Goal: Book appointment/travel/reservation

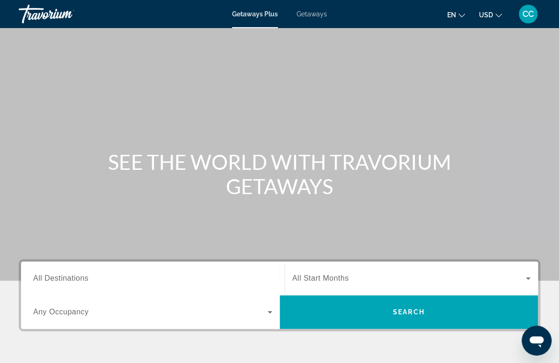
click at [248, 16] on span "Getaways Plus" at bounding box center [255, 13] width 46 height 7
click at [209, 278] on input "Destination All Destinations" at bounding box center [152, 278] width 239 height 11
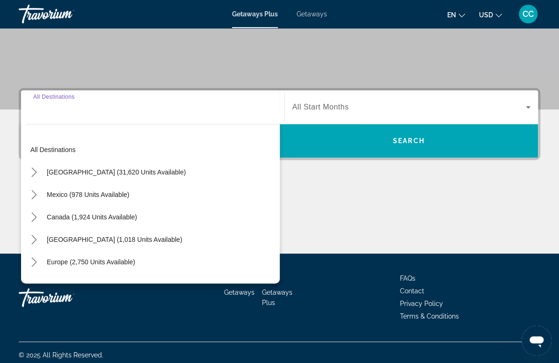
scroll to position [176, 0]
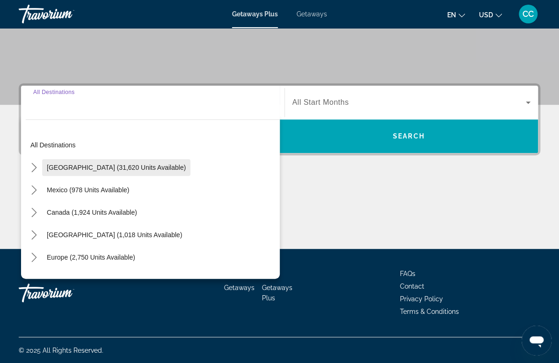
click at [129, 166] on span "[GEOGRAPHIC_DATA] (31,620 units available)" at bounding box center [116, 167] width 139 height 7
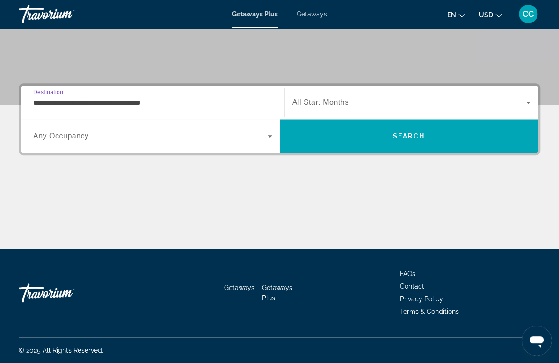
click at [143, 107] on input "**********" at bounding box center [152, 102] width 239 height 11
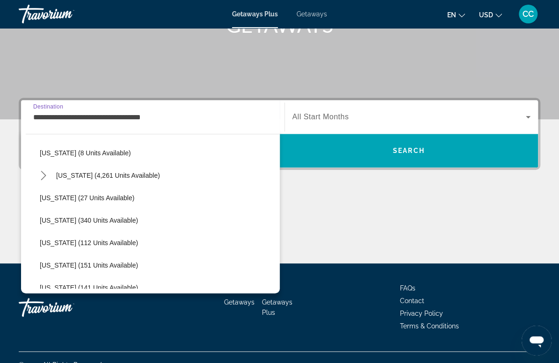
scroll to position [129, 0]
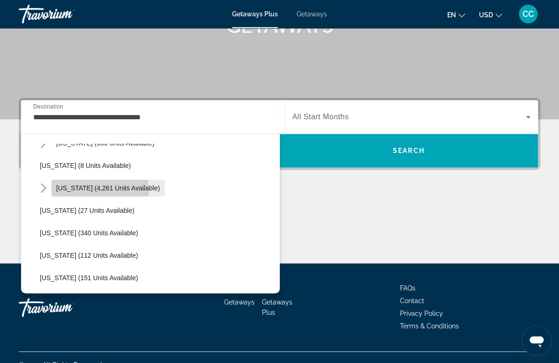
click at [84, 191] on span "Select destination: Florida (4,261 units available)" at bounding box center [107, 188] width 113 height 22
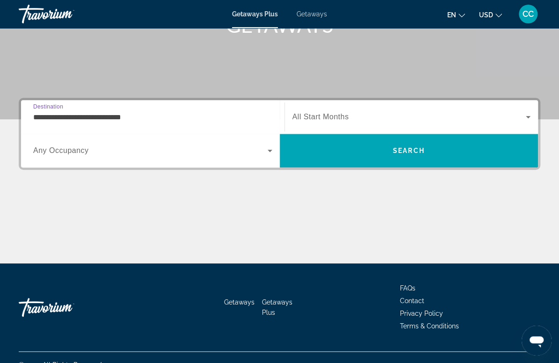
scroll to position [176, 0]
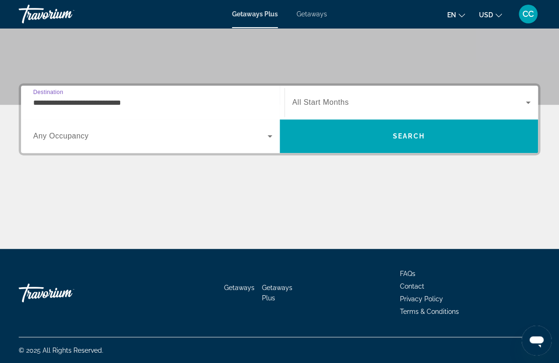
click at [82, 101] on input "**********" at bounding box center [152, 102] width 239 height 11
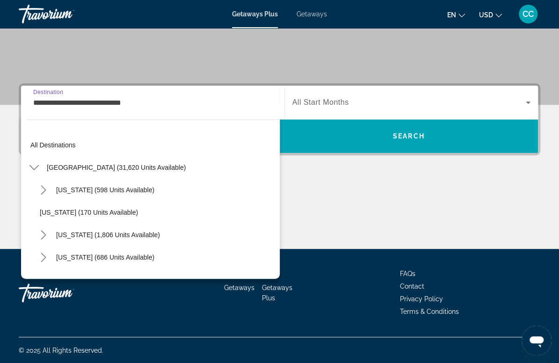
scroll to position [101, 0]
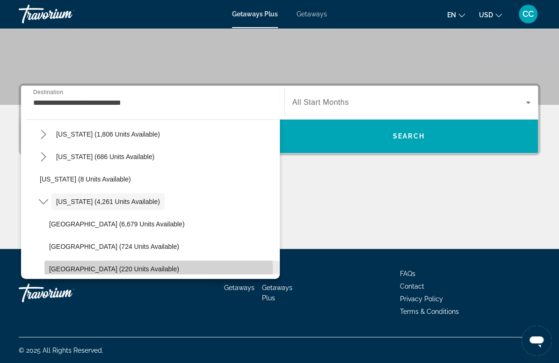
click at [72, 269] on span "[GEOGRAPHIC_DATA] (220 units available)" at bounding box center [114, 268] width 130 height 7
type input "**********"
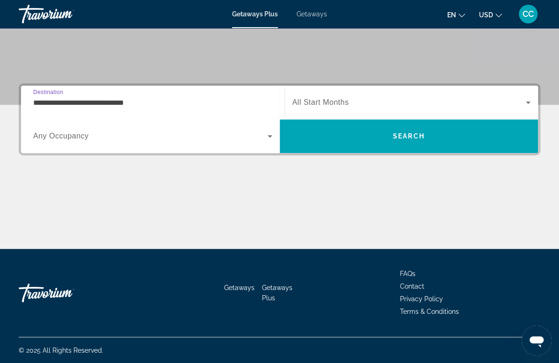
click at [370, 106] on span "Search widget" at bounding box center [410, 102] width 234 height 11
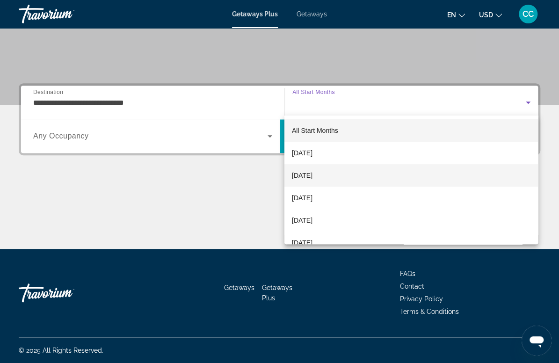
click at [340, 172] on mat-option "[DATE]" at bounding box center [412, 175] width 254 height 22
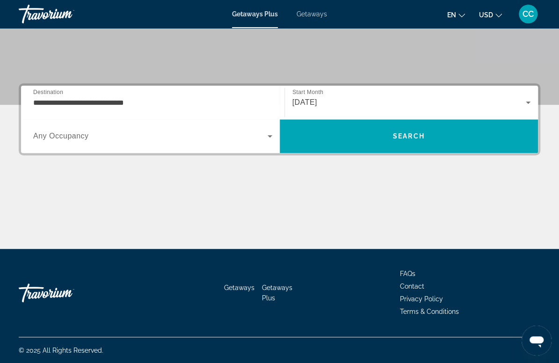
click at [76, 135] on span "Any Occupancy" at bounding box center [61, 136] width 56 height 8
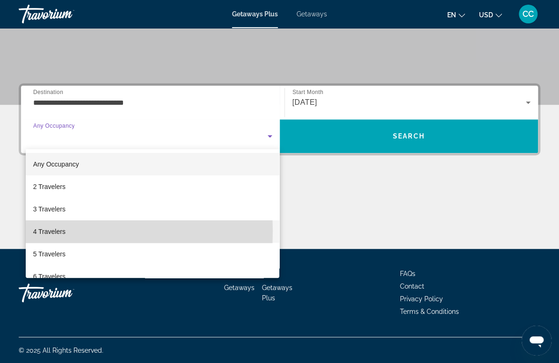
click at [57, 232] on span "4 Travelers" at bounding box center [49, 231] width 32 height 11
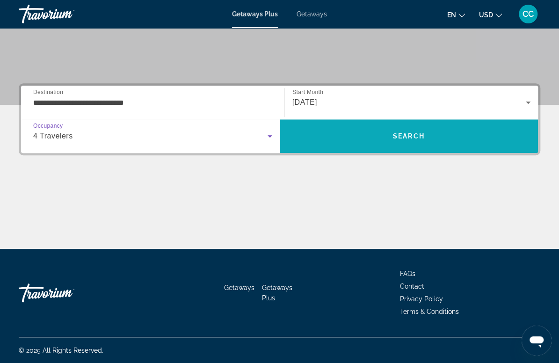
click at [344, 131] on span "Search" at bounding box center [409, 136] width 259 height 22
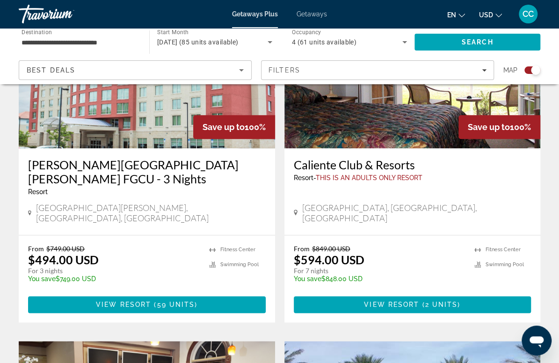
scroll to position [413, 0]
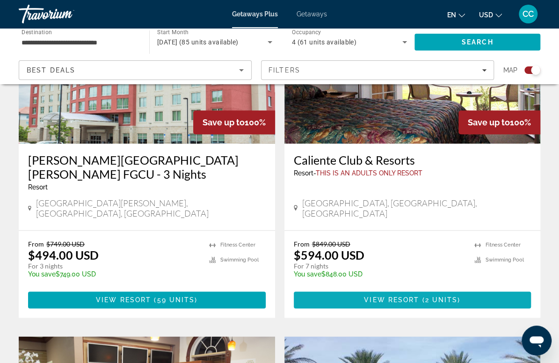
click at [364, 301] on span "View Resort" at bounding box center [391, 299] width 55 height 7
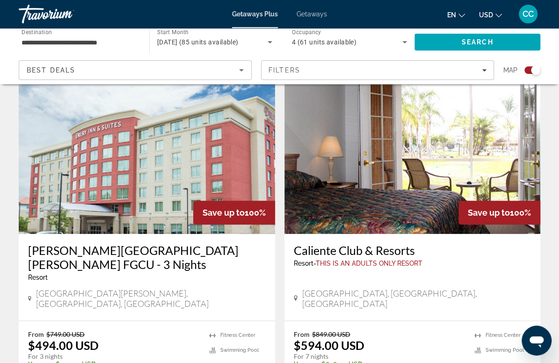
click at [76, 83] on app-map-search-filters "Best Deals Filters Map" at bounding box center [279, 70] width 541 height 28
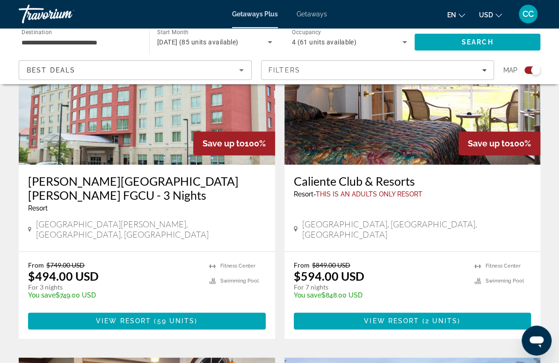
scroll to position [395, 0]
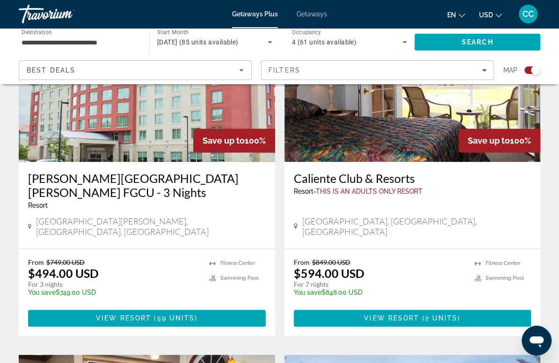
click at [285, 141] on img "Main content" at bounding box center [413, 87] width 257 height 150
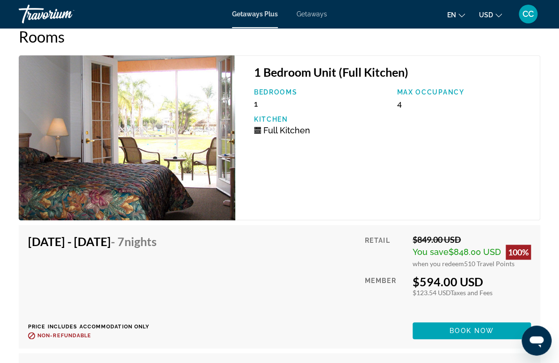
scroll to position [1936, 0]
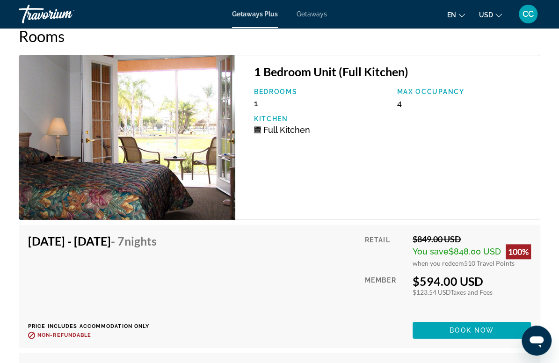
click at [228, 133] on img "Main content" at bounding box center [127, 137] width 217 height 165
click at [176, 151] on img "Main content" at bounding box center [127, 137] width 217 height 165
click at [225, 135] on img "Main content" at bounding box center [127, 137] width 217 height 165
click at [437, 328] on span "Main content" at bounding box center [472, 330] width 118 height 22
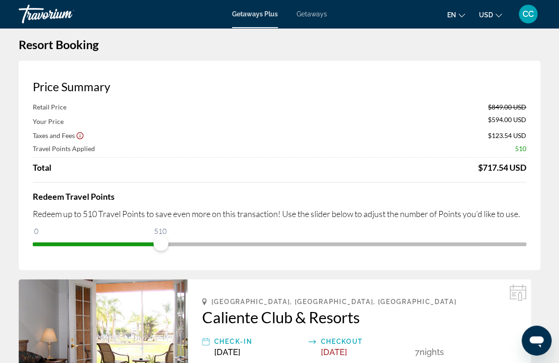
scroll to position [10, 0]
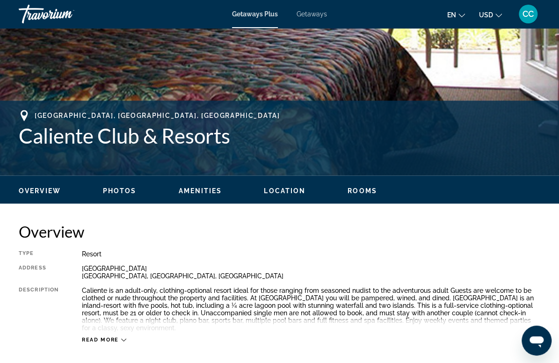
scroll to position [300, 0]
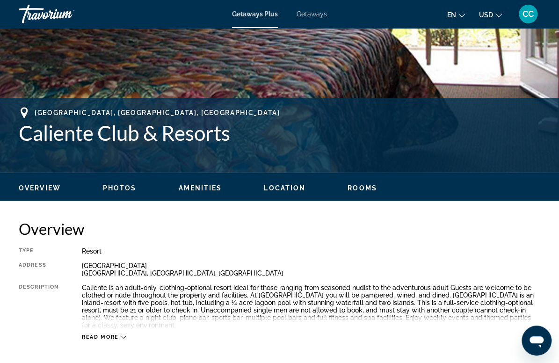
click at [117, 186] on span "Photos" at bounding box center [120, 187] width 34 height 7
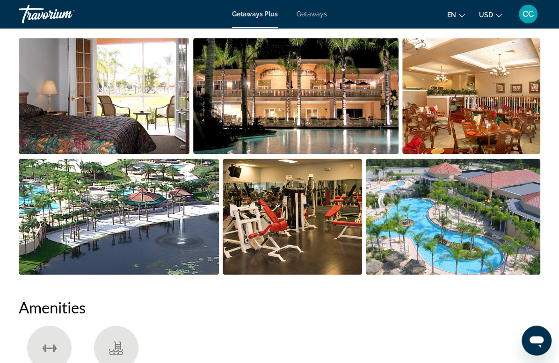
scroll to position [652, 0]
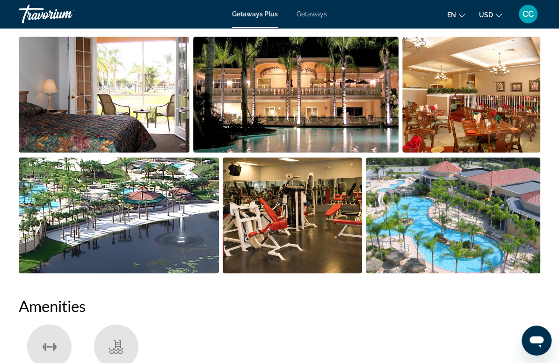
click at [232, 133] on img "Open full-screen image slider" at bounding box center [296, 95] width 206 height 116
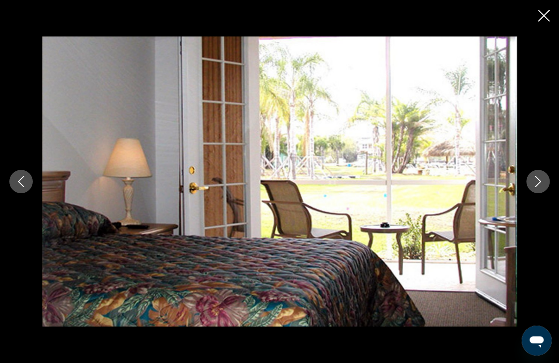
click at [534, 182] on icon "Next image" at bounding box center [538, 181] width 11 height 11
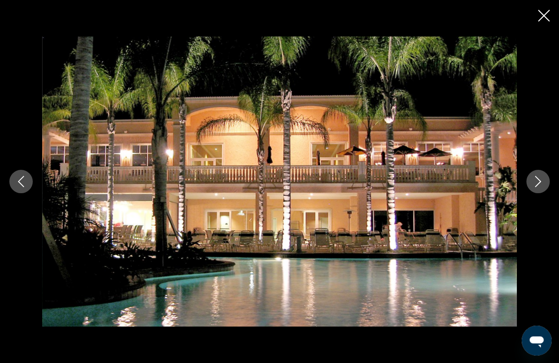
click at [534, 182] on icon "Next image" at bounding box center [538, 181] width 11 height 11
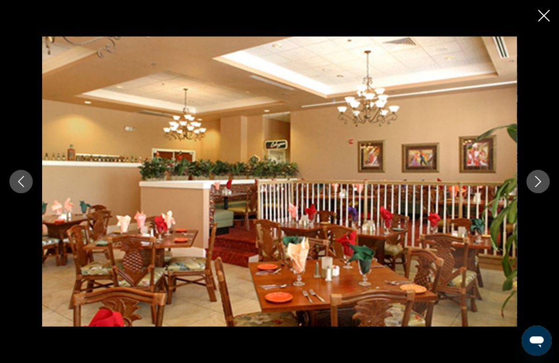
click at [534, 182] on icon "Next image" at bounding box center [538, 181] width 11 height 11
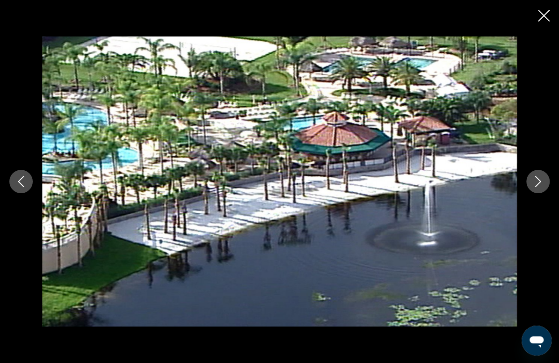
click at [536, 179] on icon "Next image" at bounding box center [538, 181] width 11 height 11
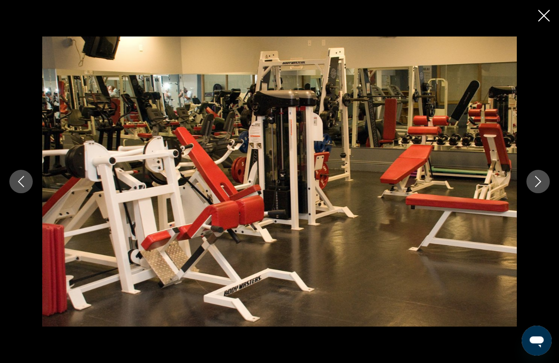
click at [536, 179] on icon "Next image" at bounding box center [538, 181] width 11 height 11
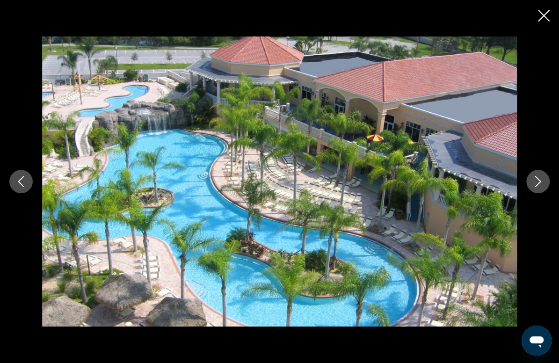
click at [536, 179] on icon "Next image" at bounding box center [538, 181] width 11 height 11
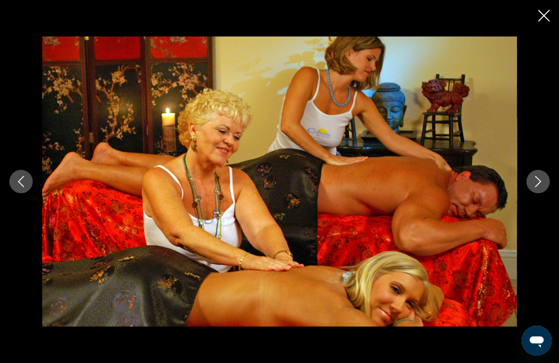
click at [536, 179] on icon "Next image" at bounding box center [538, 181] width 11 height 11
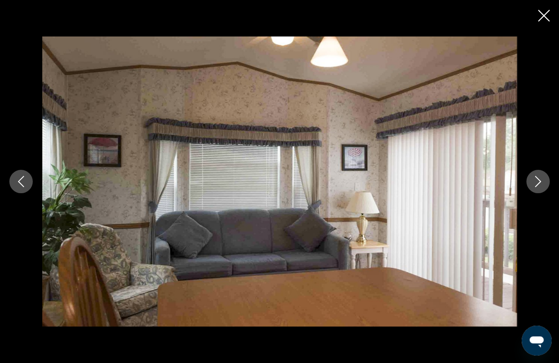
click at [536, 179] on icon "Next image" at bounding box center [538, 181] width 11 height 11
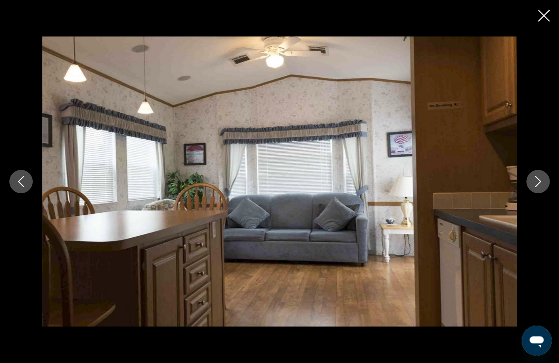
click at [536, 179] on icon "Next image" at bounding box center [538, 181] width 11 height 11
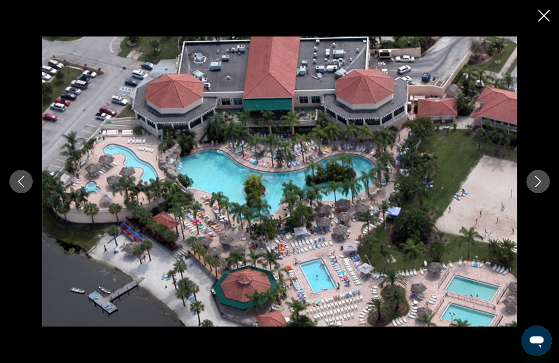
click at [536, 179] on icon "Next image" at bounding box center [538, 181] width 11 height 11
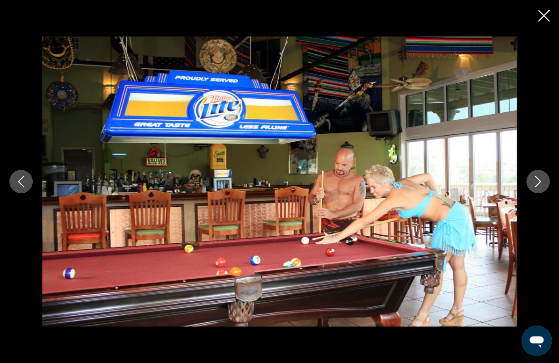
click at [536, 179] on icon "Next image" at bounding box center [538, 181] width 11 height 11
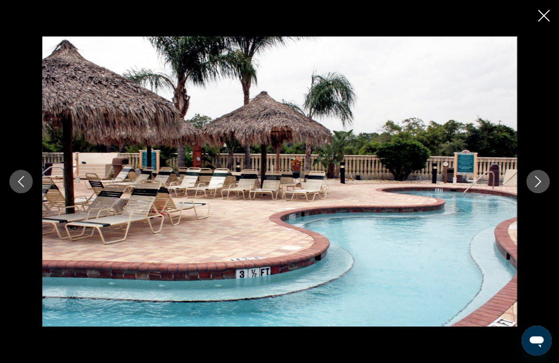
click at [536, 179] on icon "Next image" at bounding box center [538, 181] width 11 height 11
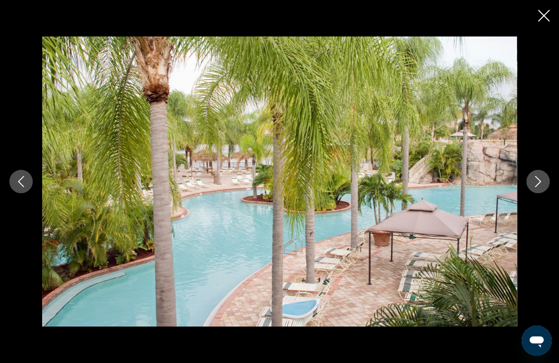
click at [536, 179] on icon "Next image" at bounding box center [538, 181] width 11 height 11
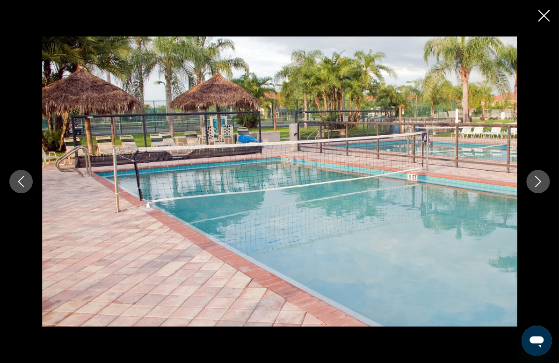
click at [536, 179] on icon "Next image" at bounding box center [538, 181] width 11 height 11
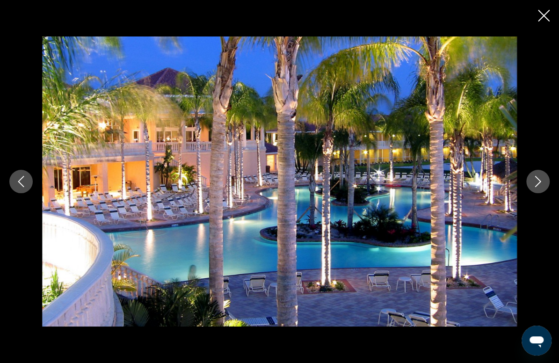
click at [536, 179] on icon "Next image" at bounding box center [538, 181] width 11 height 11
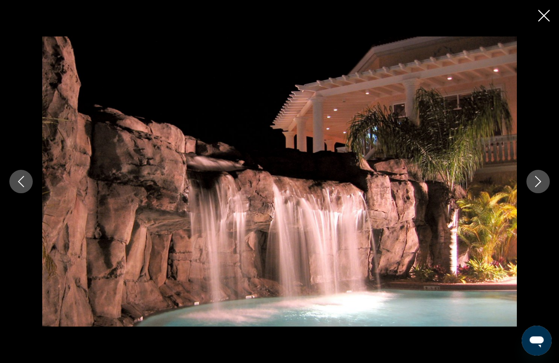
click at [536, 179] on icon "Next image" at bounding box center [538, 181] width 11 height 11
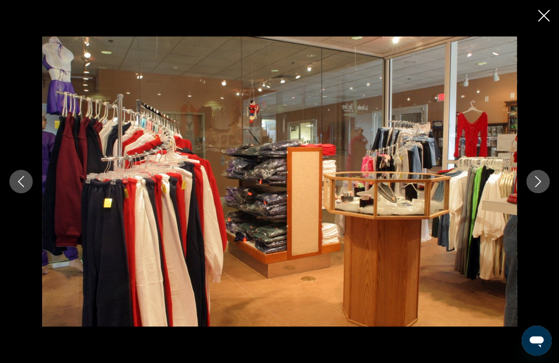
click at [536, 179] on icon "Next image" at bounding box center [538, 181] width 11 height 11
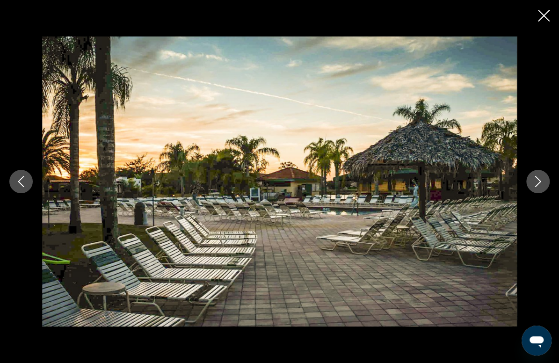
click at [536, 179] on icon "Next image" at bounding box center [538, 181] width 11 height 11
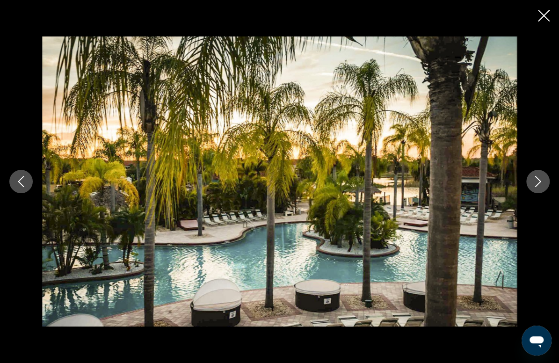
click at [536, 179] on icon "Next image" at bounding box center [538, 181] width 11 height 11
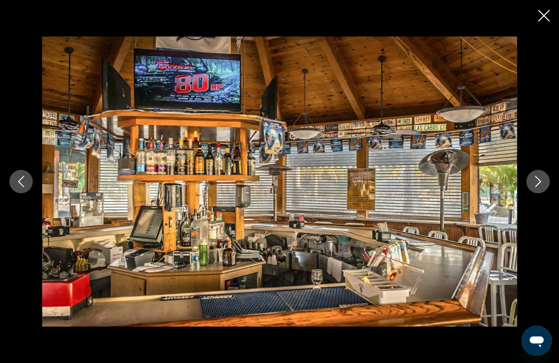
click at [541, 17] on icon "Close slideshow" at bounding box center [544, 16] width 12 height 12
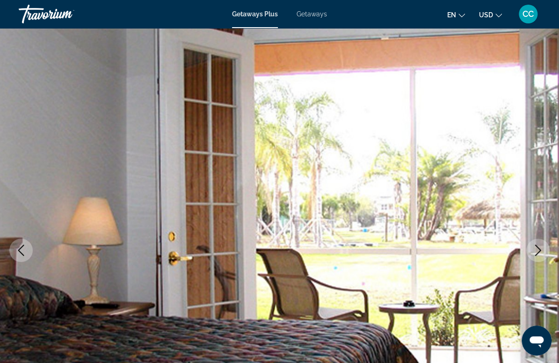
scroll to position [21, 0]
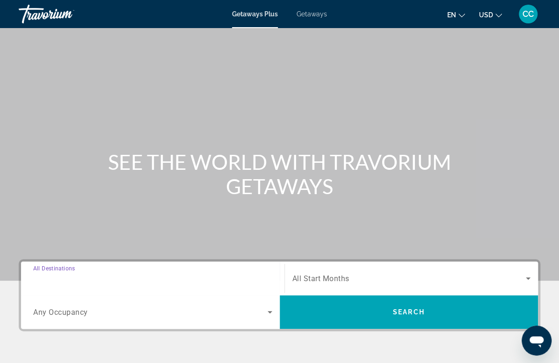
click at [103, 281] on input "Destination All Destinations" at bounding box center [152, 278] width 239 height 11
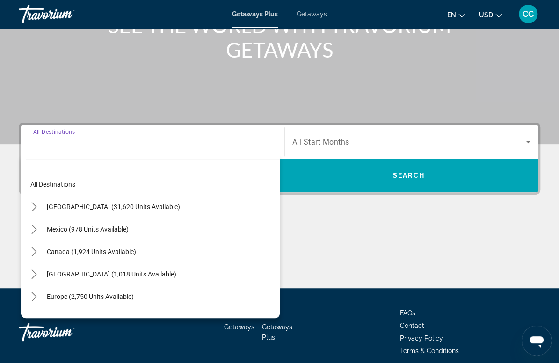
scroll to position [176, 0]
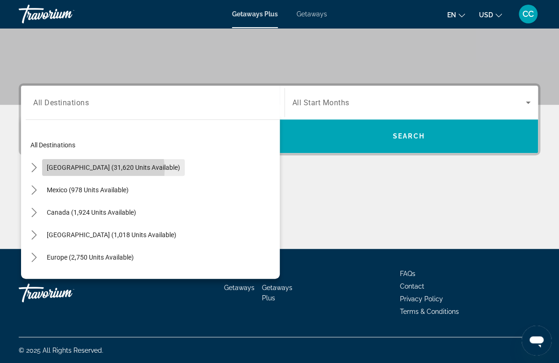
click at [103, 169] on span "[GEOGRAPHIC_DATA] (31,620 units available)" at bounding box center [113, 167] width 133 height 7
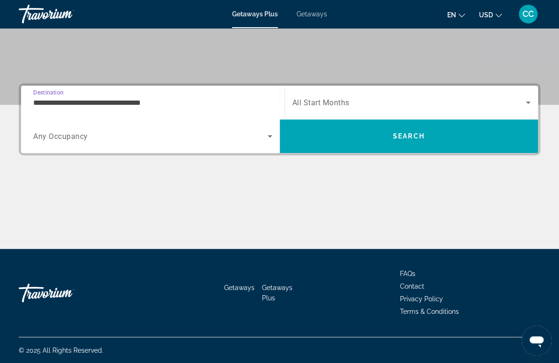
click at [119, 103] on input "**********" at bounding box center [152, 102] width 239 height 11
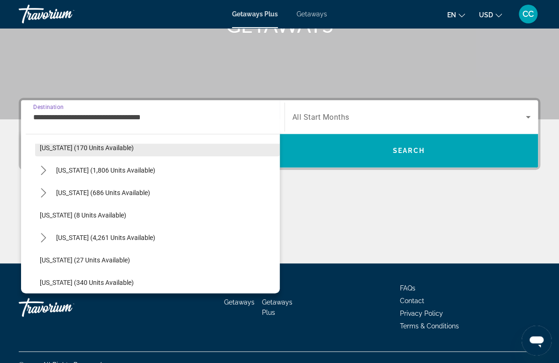
scroll to position [81, 0]
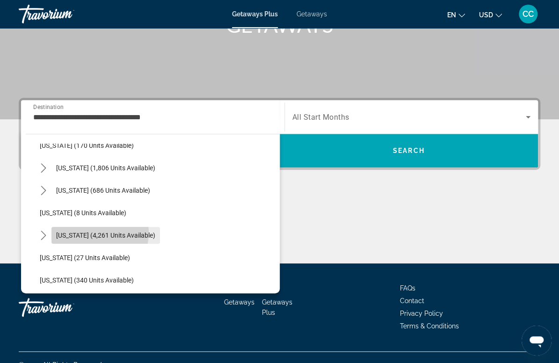
click at [92, 232] on span "[US_STATE] (4,261 units available)" at bounding box center [105, 235] width 99 height 7
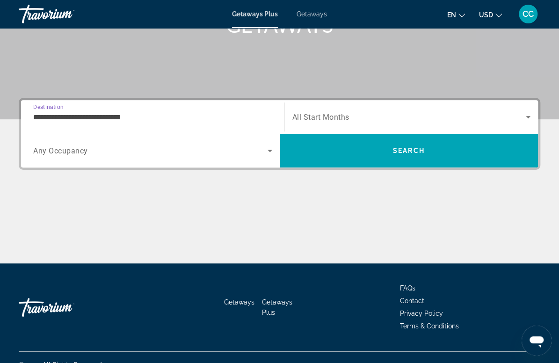
scroll to position [176, 0]
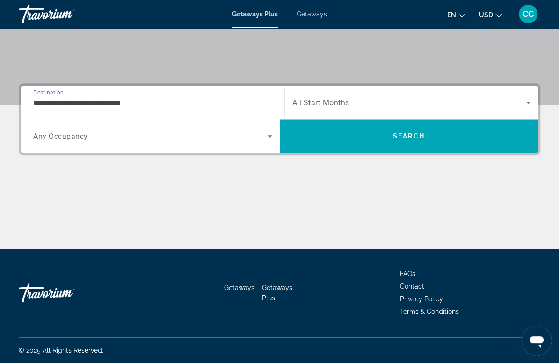
click at [114, 102] on input "**********" at bounding box center [152, 102] width 239 height 11
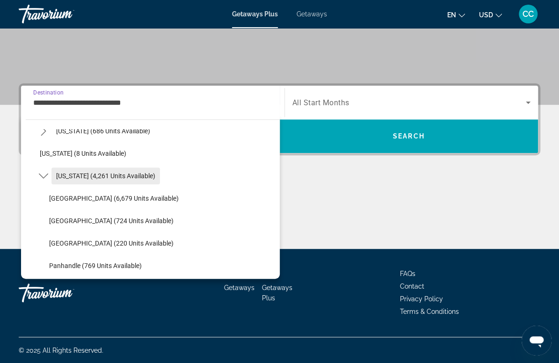
scroll to position [129, 0]
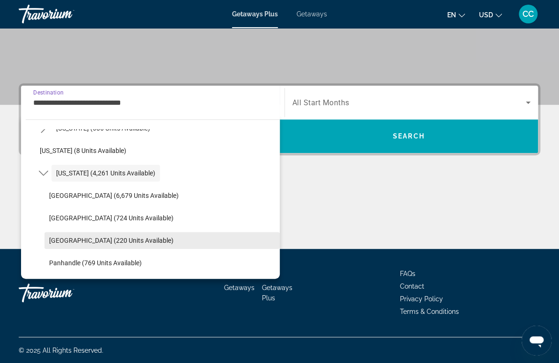
click at [85, 237] on span "[GEOGRAPHIC_DATA] (220 units available)" at bounding box center [111, 240] width 125 height 7
type input "**********"
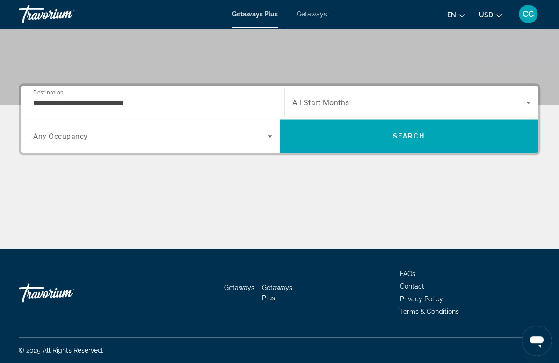
click at [307, 102] on span "All Start Months" at bounding box center [321, 102] width 57 height 9
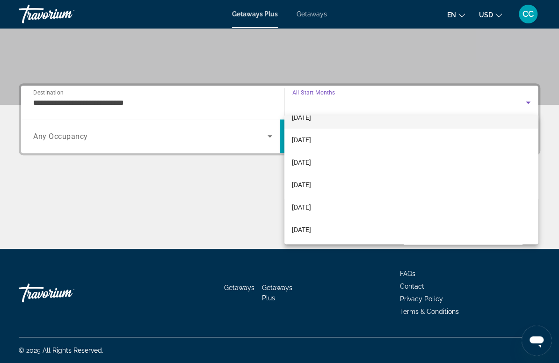
scroll to position [39, 0]
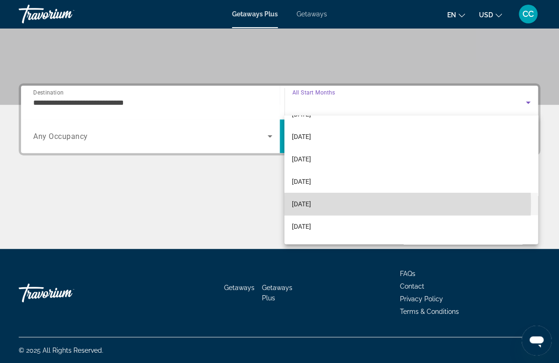
click at [311, 203] on span "[DATE]" at bounding box center [301, 203] width 19 height 11
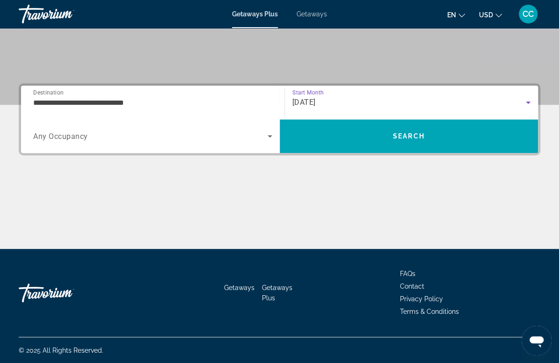
click at [76, 140] on span "Any Occupancy" at bounding box center [60, 136] width 55 height 9
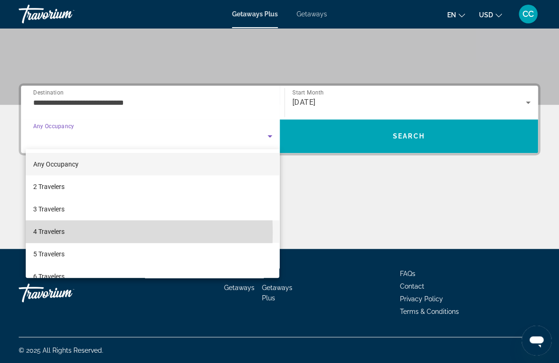
click at [59, 233] on span "4 Travelers" at bounding box center [48, 231] width 31 height 11
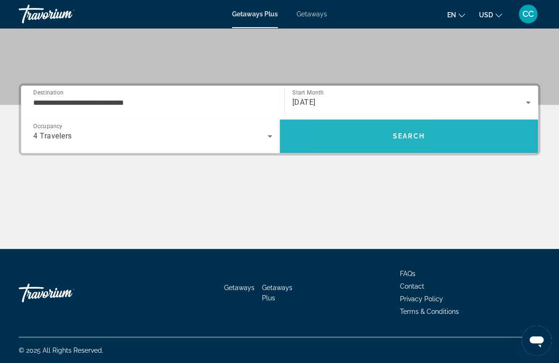
click at [366, 144] on span "Search" at bounding box center [409, 136] width 259 height 22
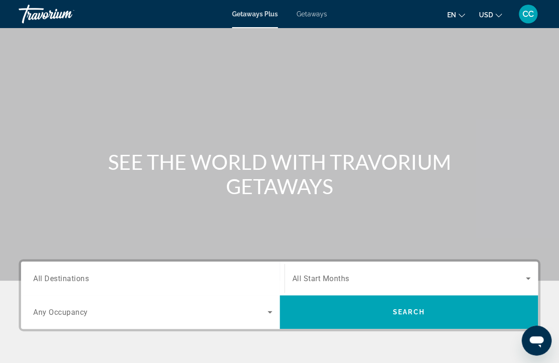
click at [77, 275] on span "All Destinations" at bounding box center [61, 278] width 56 height 9
click at [77, 275] on input "Destination All Destinations" at bounding box center [152, 278] width 239 height 11
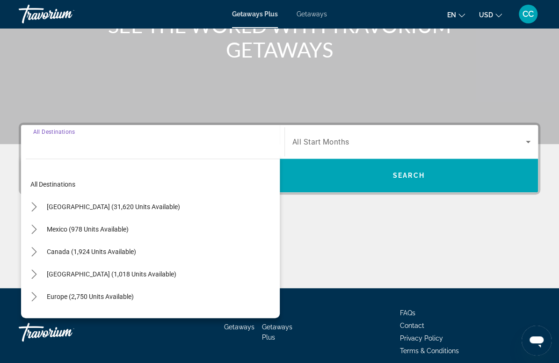
scroll to position [176, 0]
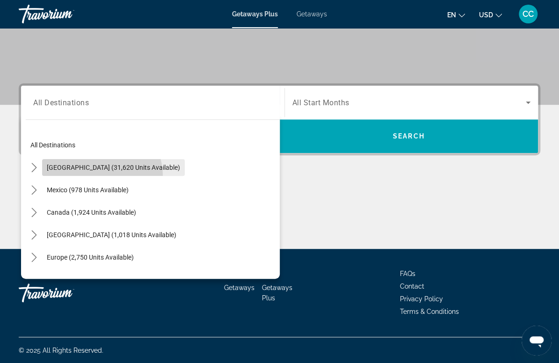
click at [99, 175] on span "Select destination: United States (31,620 units available)" at bounding box center [113, 167] width 143 height 22
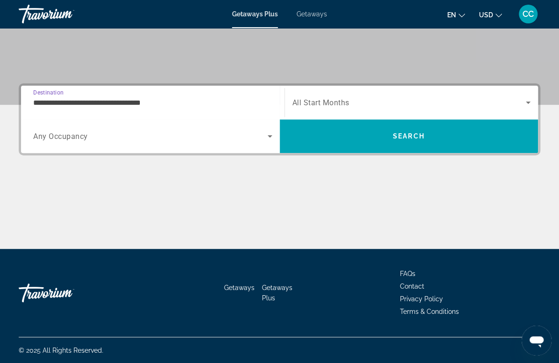
click at [109, 105] on input "**********" at bounding box center [152, 102] width 239 height 11
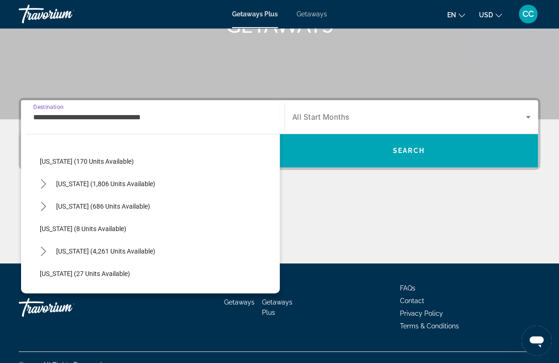
scroll to position [77, 0]
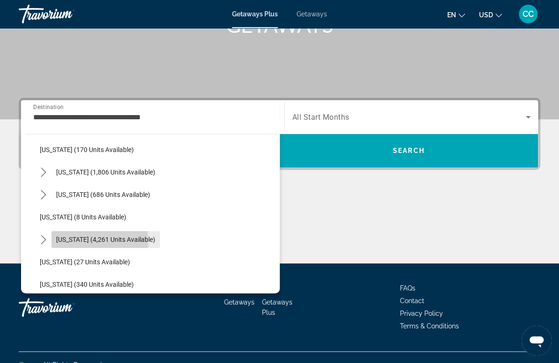
click at [83, 241] on span "[US_STATE] (4,261 units available)" at bounding box center [105, 239] width 99 height 7
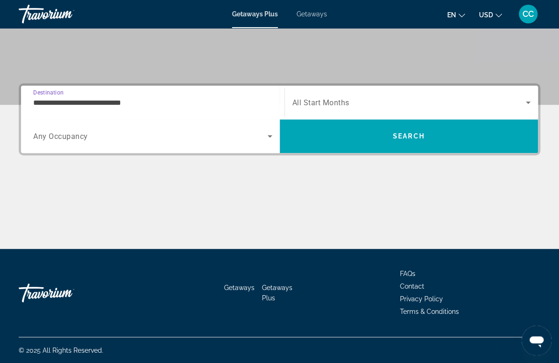
click at [93, 102] on input "**********" at bounding box center [152, 102] width 239 height 11
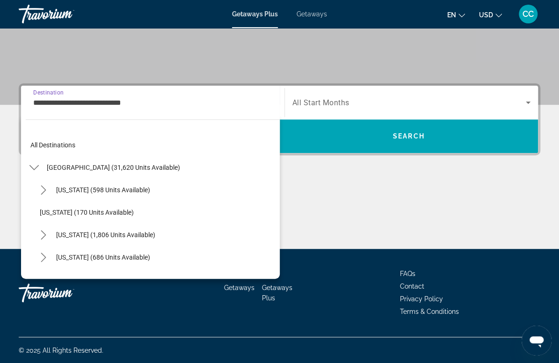
scroll to position [101, 0]
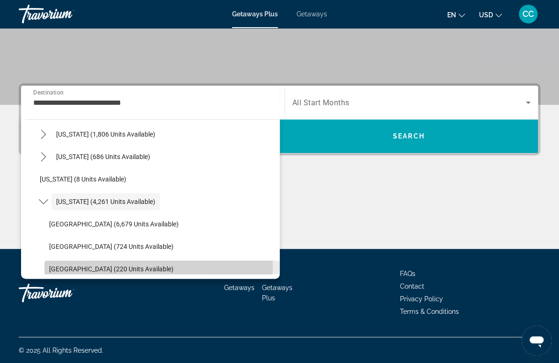
click at [63, 266] on span "[GEOGRAPHIC_DATA] (220 units available)" at bounding box center [111, 268] width 125 height 7
type input "**********"
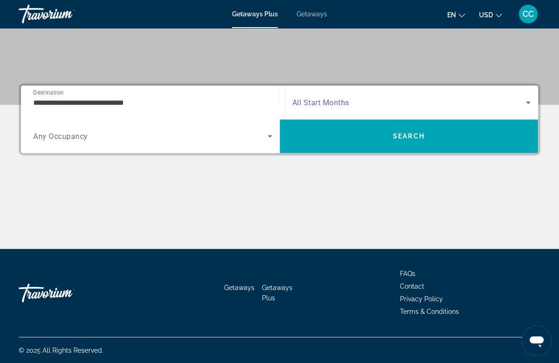
click at [302, 107] on span "Search widget" at bounding box center [410, 102] width 234 height 11
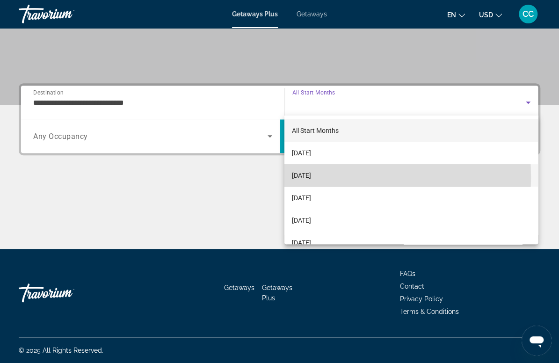
click at [300, 177] on span "[DATE]" at bounding box center [301, 175] width 19 height 11
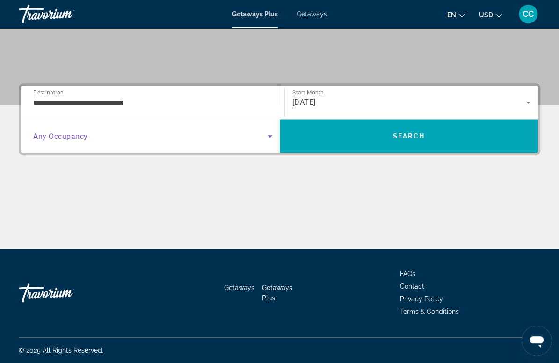
click at [267, 136] on icon "Search widget" at bounding box center [269, 136] width 11 height 11
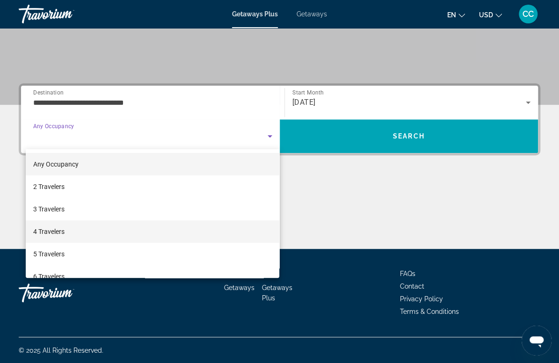
click at [197, 232] on mat-option "4 Travelers" at bounding box center [153, 231] width 254 height 22
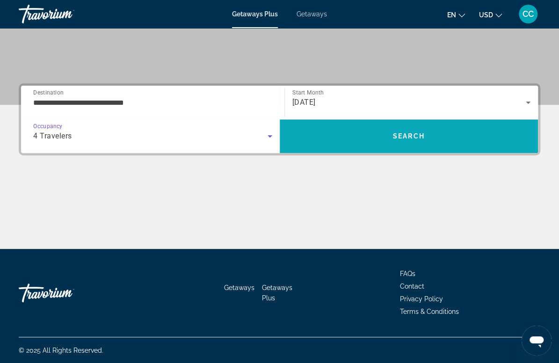
click at [346, 146] on span "Search" at bounding box center [409, 136] width 259 height 22
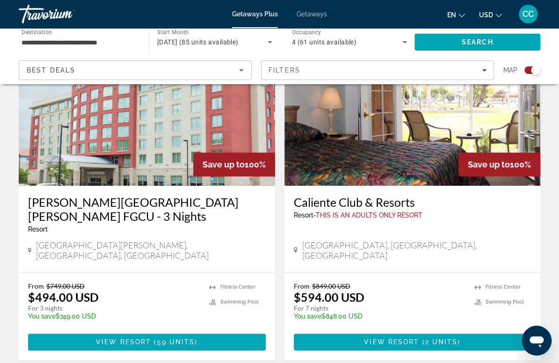
scroll to position [375, 0]
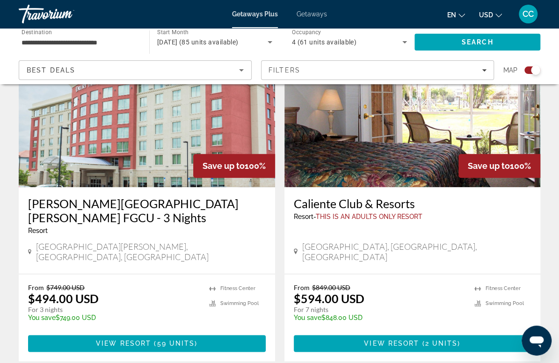
click at [294, 188] on div "[GEOGRAPHIC_DATA] - This is an adults only resort [GEOGRAPHIC_DATA], [GEOGRAPHI…" at bounding box center [413, 230] width 257 height 87
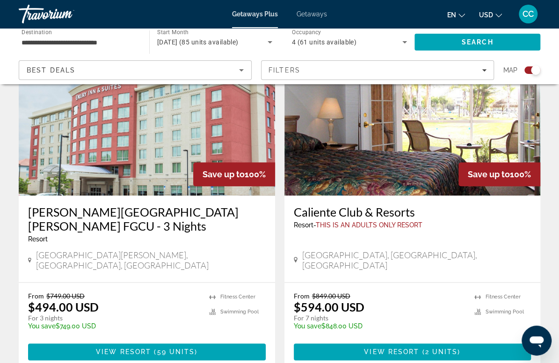
scroll to position [361, 0]
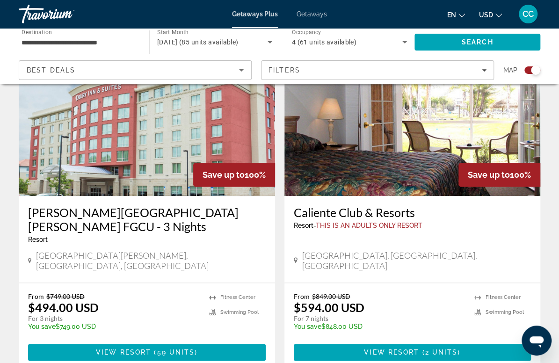
click at [285, 191] on img "Main content" at bounding box center [413, 121] width 257 height 150
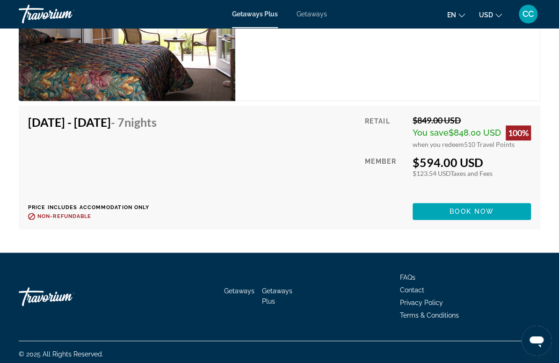
scroll to position [2056, 0]
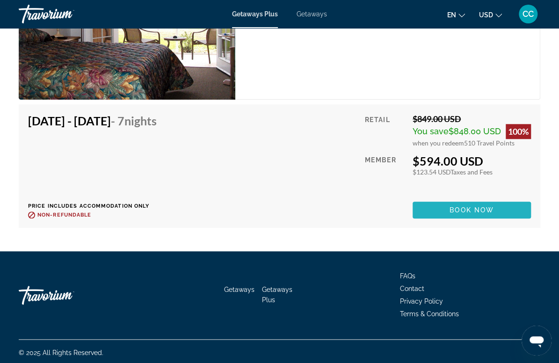
click at [456, 208] on span "Book now" at bounding box center [472, 209] width 44 height 7
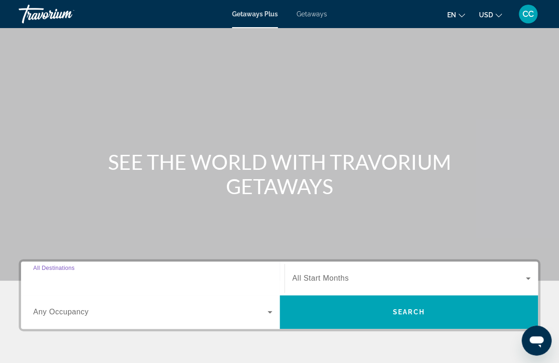
click at [40, 283] on input "Destination All Destinations" at bounding box center [152, 278] width 239 height 11
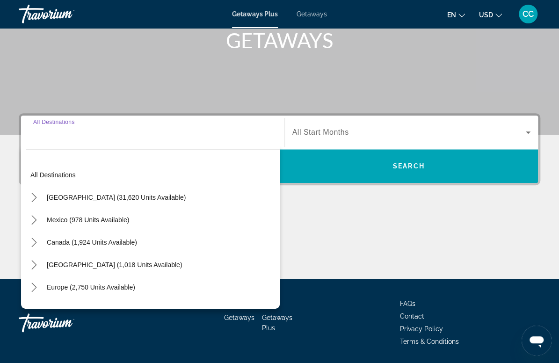
scroll to position [176, 0]
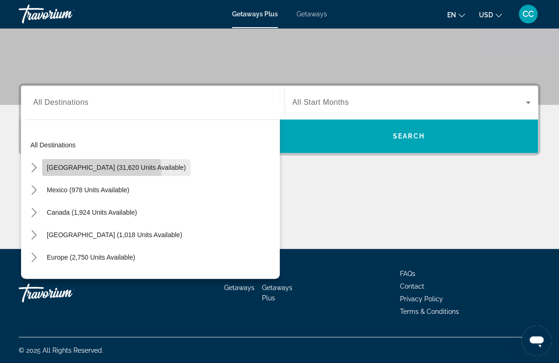
click at [71, 170] on span "[GEOGRAPHIC_DATA] (31,620 units available)" at bounding box center [116, 167] width 139 height 7
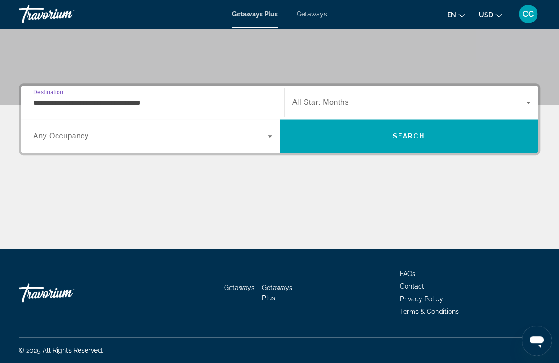
click at [76, 99] on input "**********" at bounding box center [152, 102] width 239 height 11
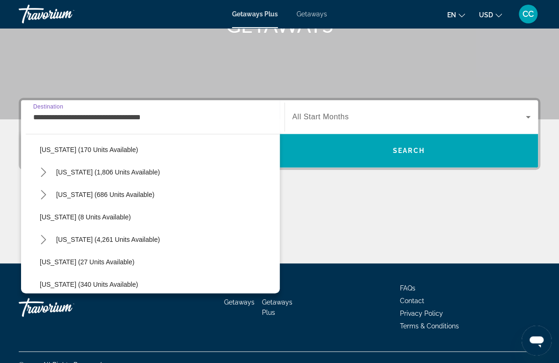
scroll to position [81, 0]
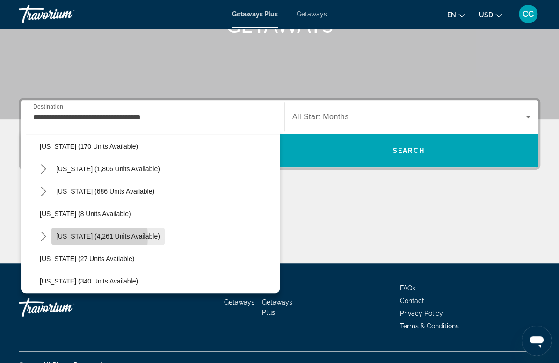
click at [72, 236] on span "[US_STATE] (4,261 units available)" at bounding box center [108, 236] width 104 height 7
type input "**********"
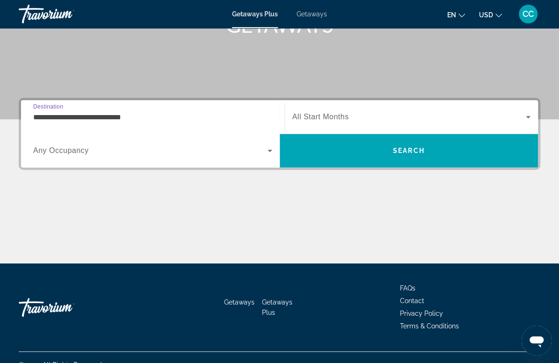
scroll to position [176, 0]
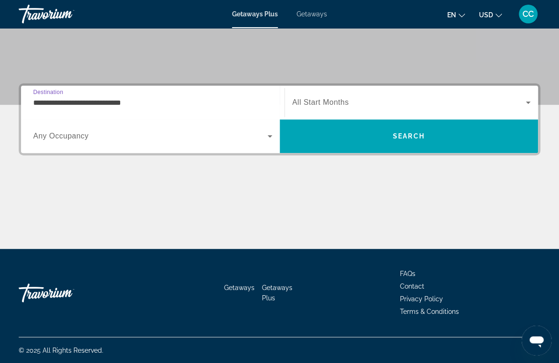
click at [83, 101] on input "**********" at bounding box center [152, 102] width 239 height 11
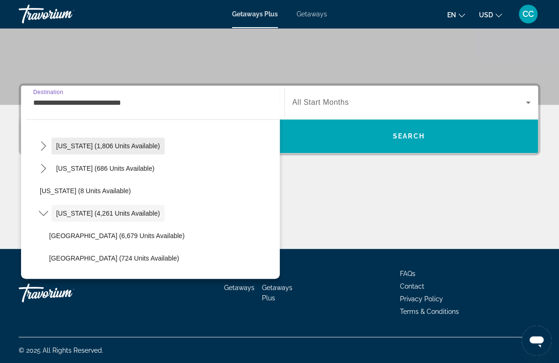
scroll to position [95, 0]
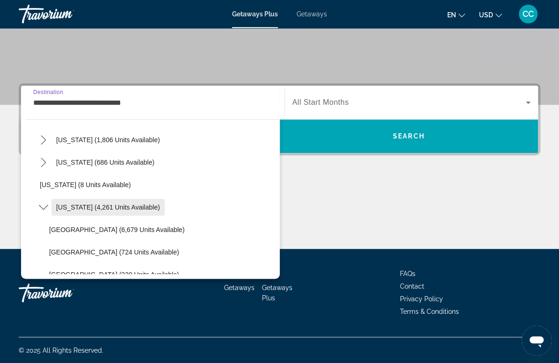
click at [128, 207] on span "[US_STATE] (4,261 units available)" at bounding box center [108, 207] width 104 height 7
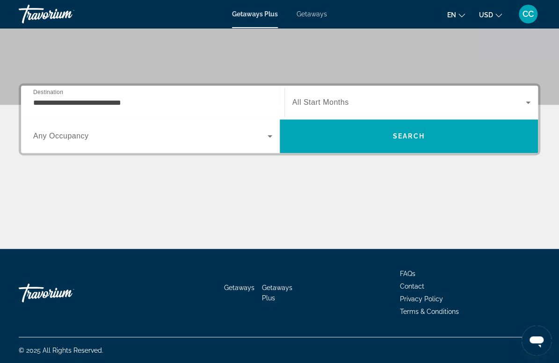
click at [328, 106] on span "All Start Months" at bounding box center [321, 102] width 57 height 8
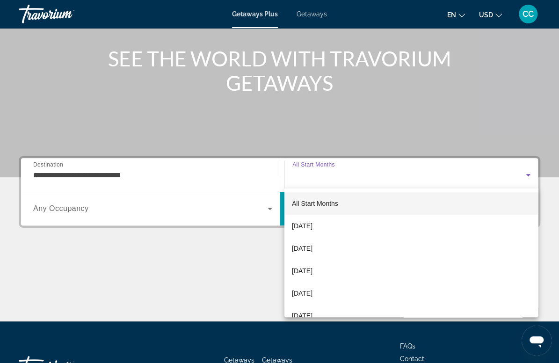
scroll to position [103, 0]
